Goal: Information Seeking & Learning: Learn about a topic

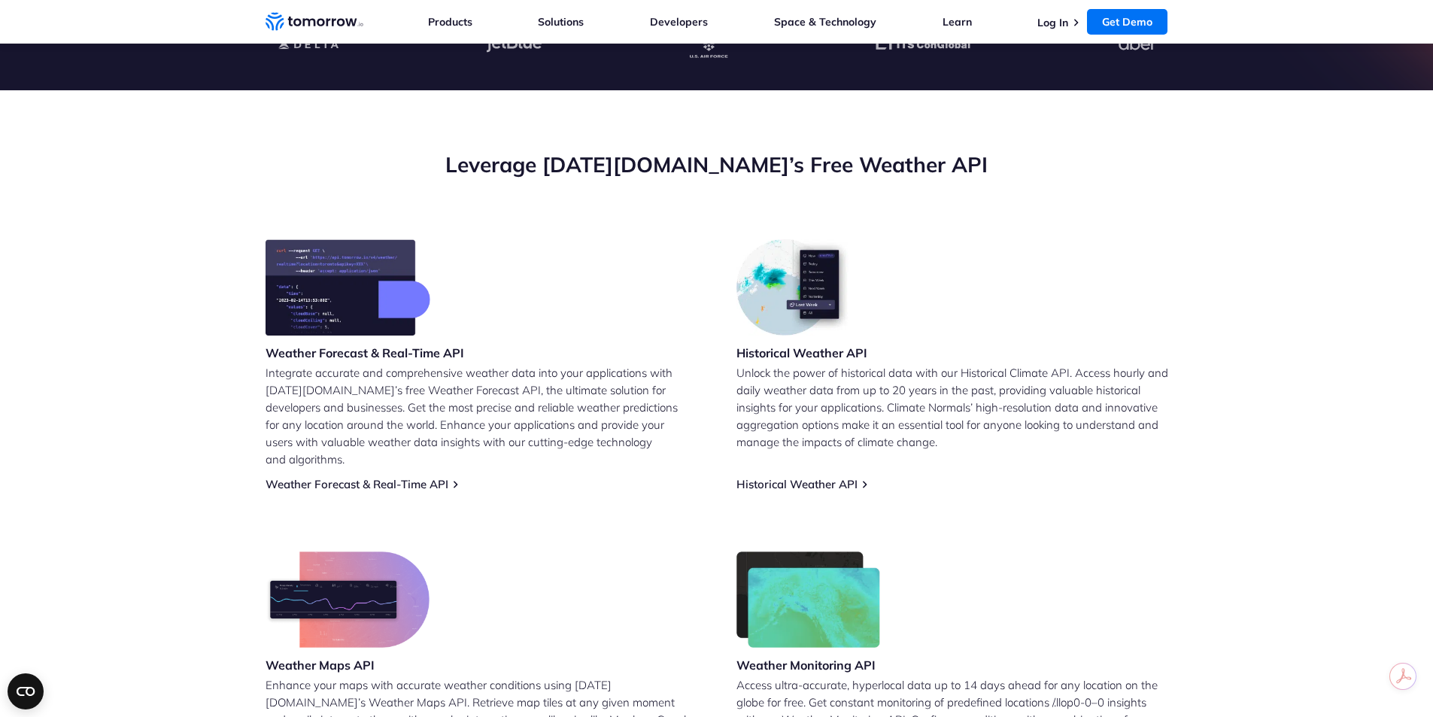
scroll to position [451, 0]
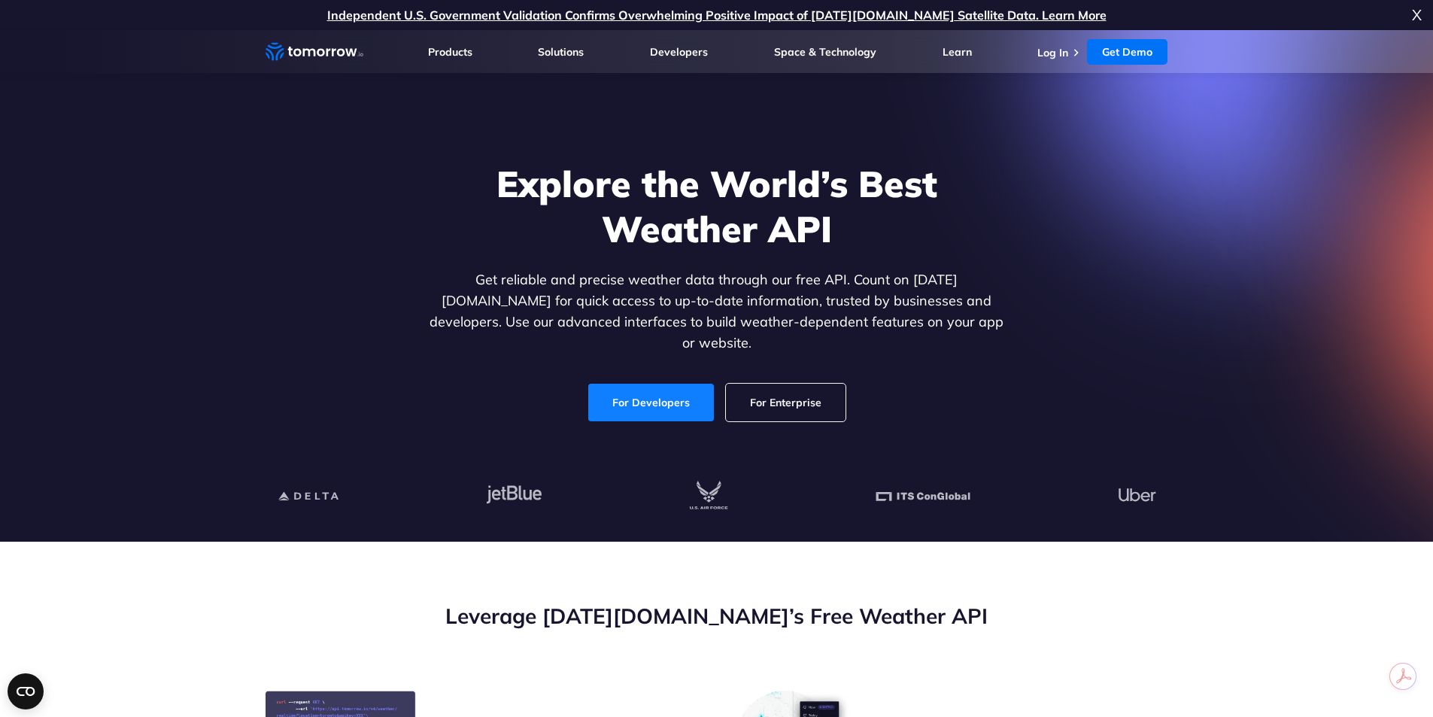
click at [620, 384] on link "For Developers" at bounding box center [651, 403] width 126 height 38
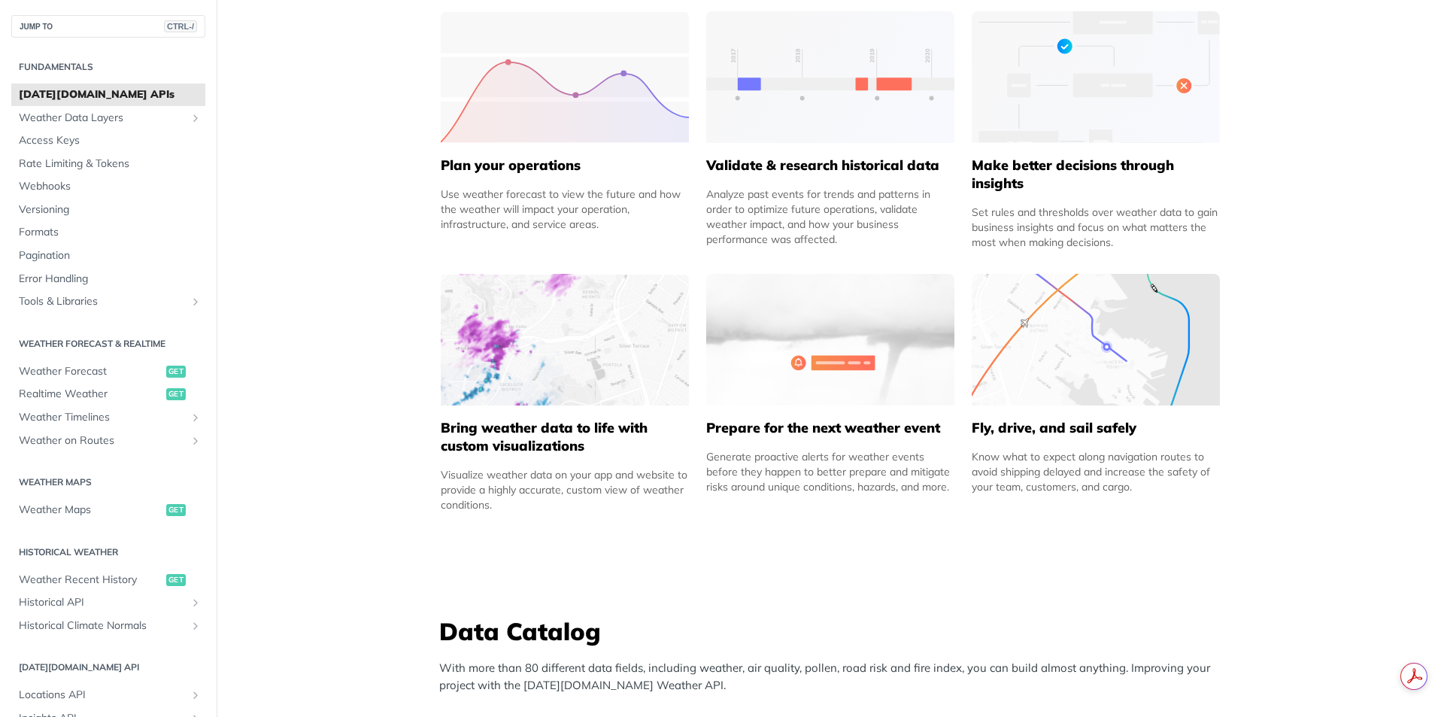
scroll to position [827, 0]
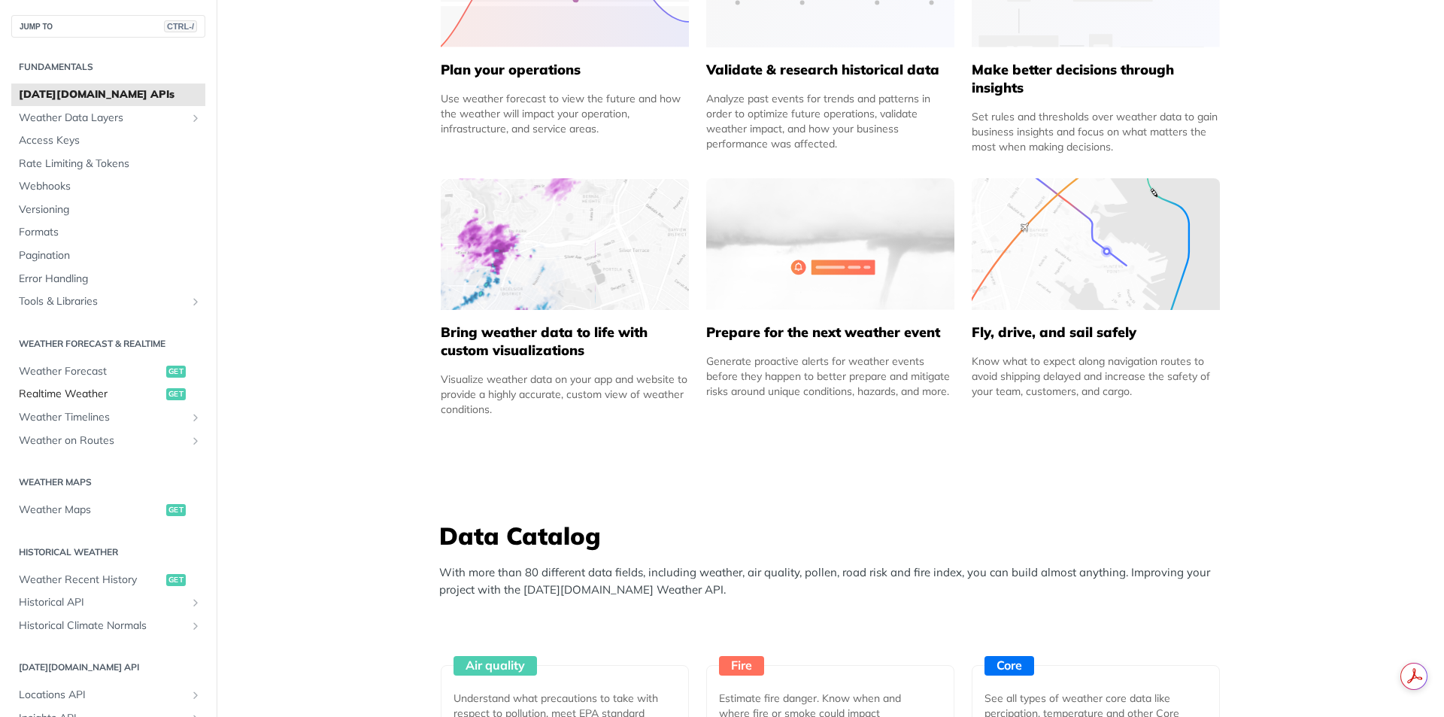
click at [93, 396] on span "Realtime Weather" at bounding box center [91, 394] width 144 height 15
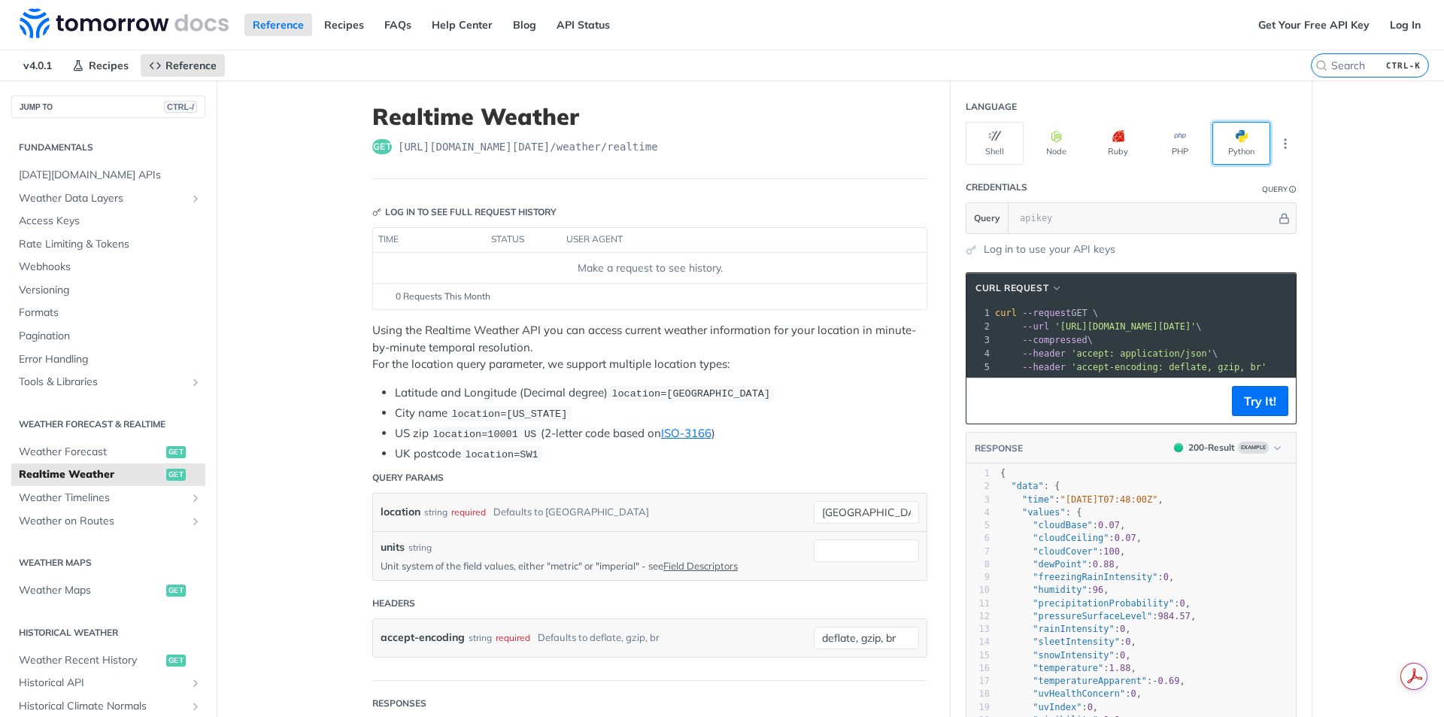
click at [1245, 137] on button "Python" at bounding box center [1241, 143] width 58 height 43
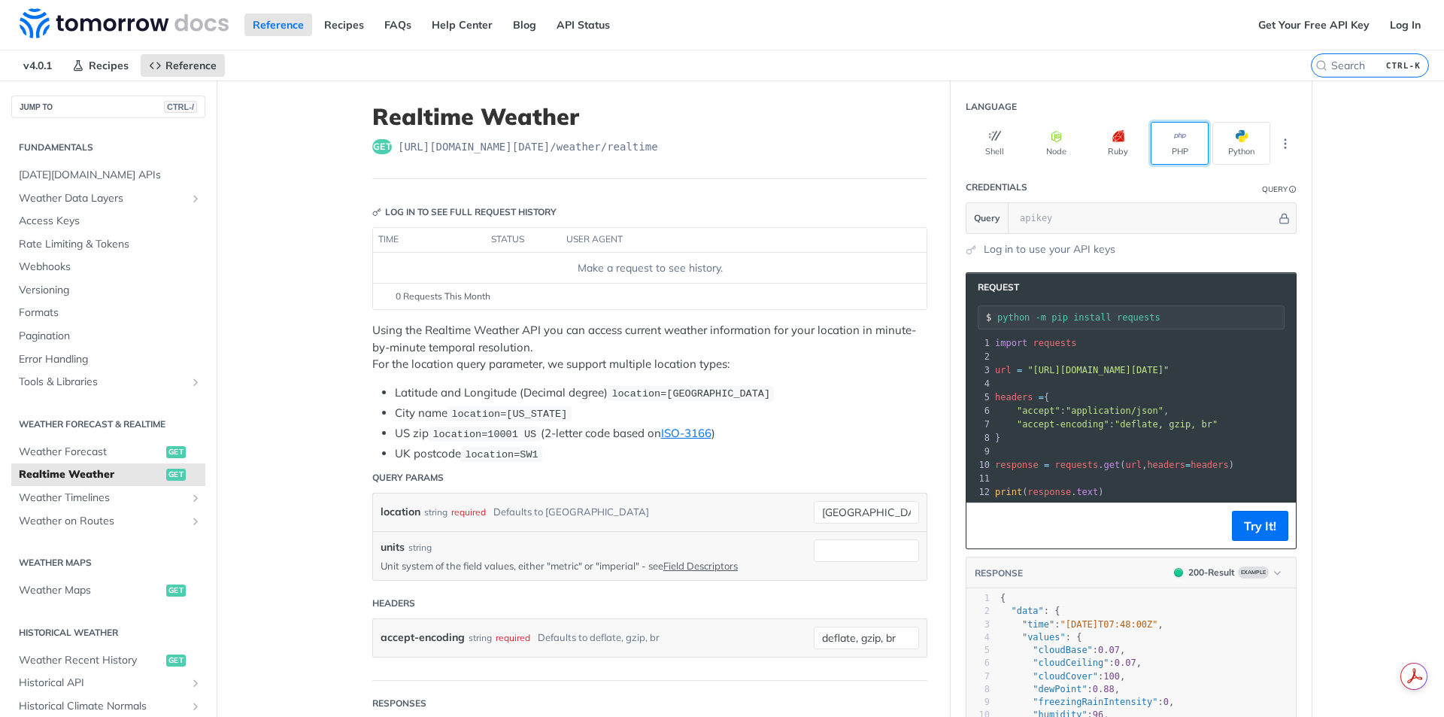
click at [1183, 138] on button "PHP" at bounding box center [1180, 143] width 58 height 43
type input "composer require guzzlehttp/guzzle"
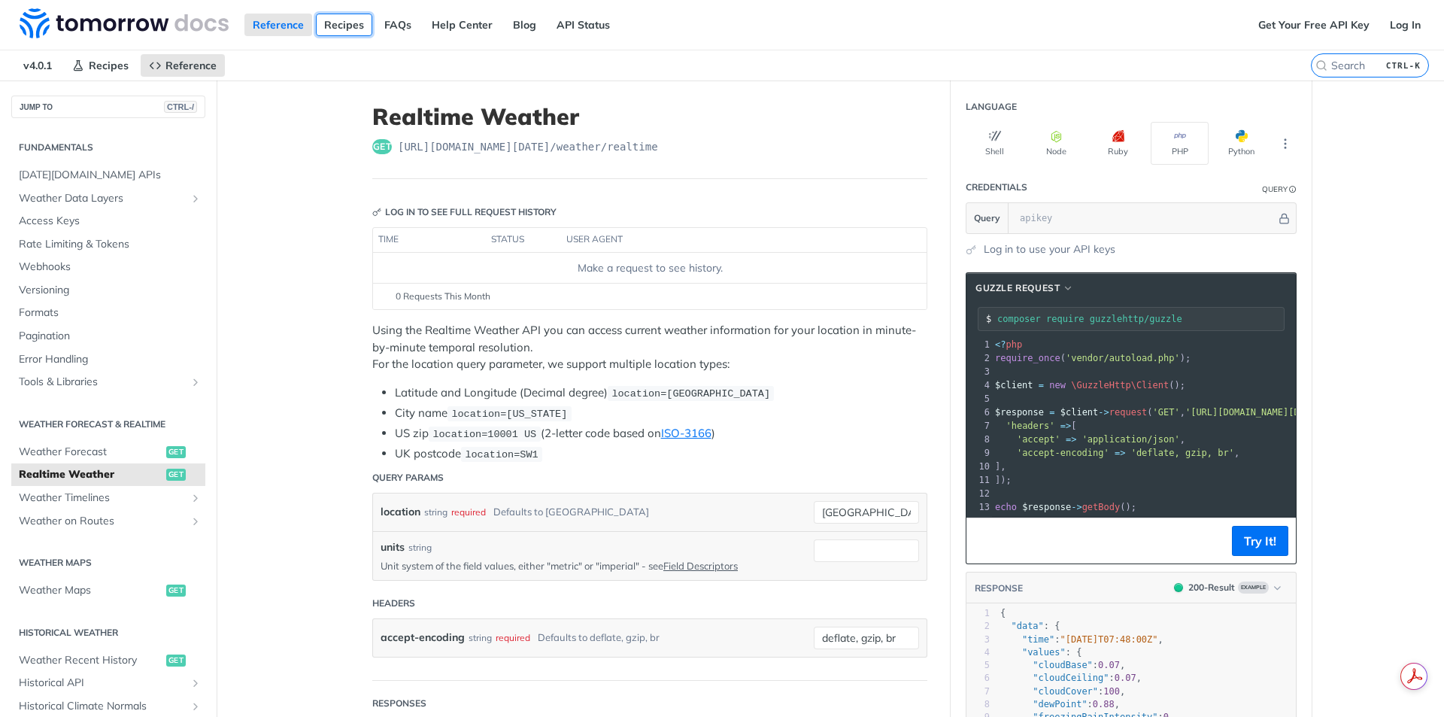
click at [340, 26] on link "Recipes" at bounding box center [344, 25] width 56 height 23
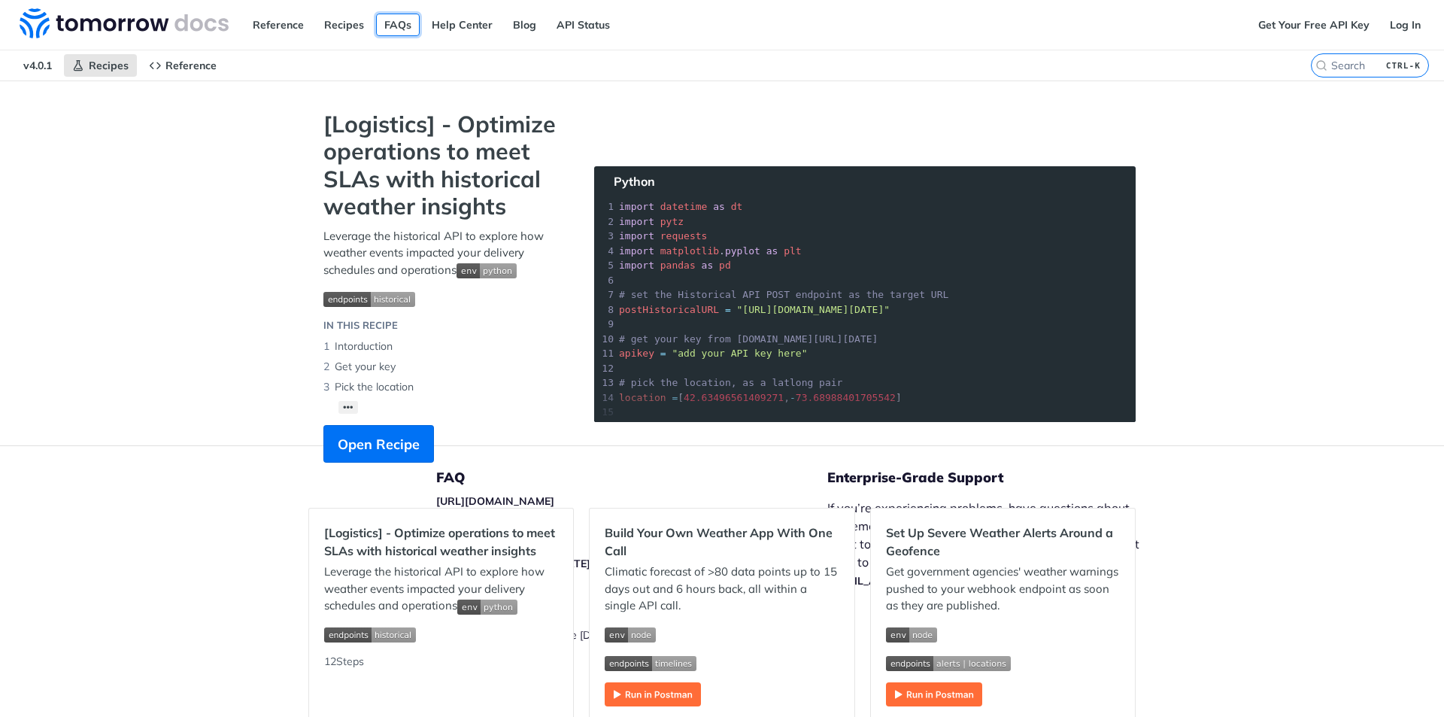
click at [390, 21] on link "FAQs" at bounding box center [398, 25] width 44 height 23
